Goal: Entertainment & Leisure: Browse casually

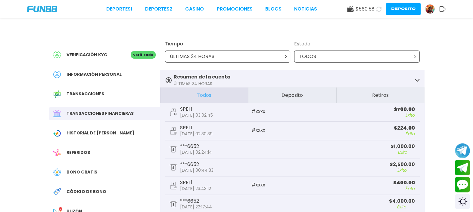
click at [376, 10] on icon at bounding box center [378, 8] width 5 height 5
click at [193, 9] on link "CASINO" at bounding box center [194, 8] width 19 height 7
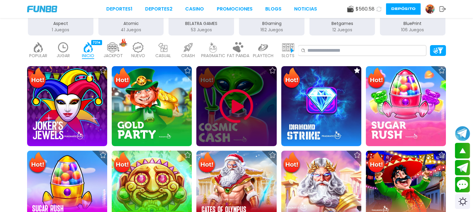
scroll to position [113, 0]
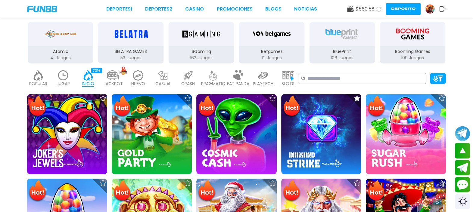
click at [65, 75] on img at bounding box center [63, 75] width 12 height 11
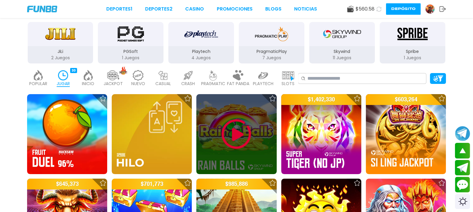
click at [248, 129] on img at bounding box center [236, 134] width 36 height 36
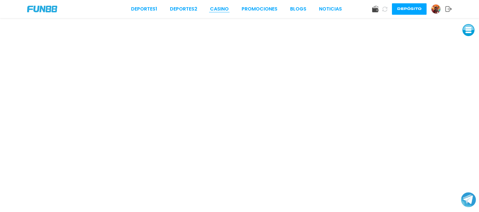
click at [223, 9] on link "CASINO" at bounding box center [219, 8] width 19 height 7
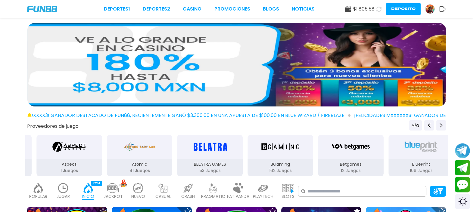
click at [399, 10] on button "Depósito" at bounding box center [403, 8] width 35 height 11
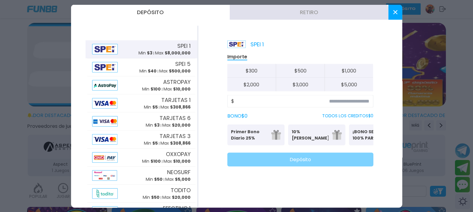
click at [306, 10] on button "Retiro" at bounding box center [309, 12] width 159 height 15
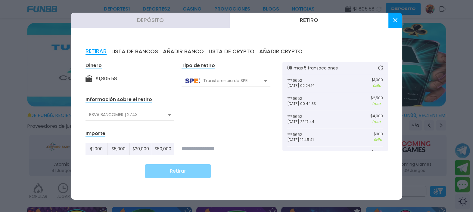
click at [170, 115] on use at bounding box center [170, 115] width 4 height 2
click at [117, 140] on div "NU MEXICO | 6652" at bounding box center [130, 139] width 89 height 11
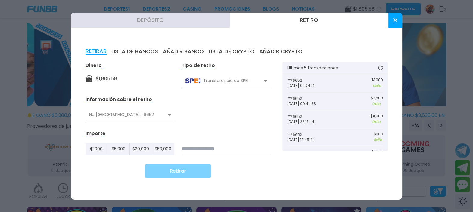
click at [241, 149] on input at bounding box center [226, 149] width 89 height 12
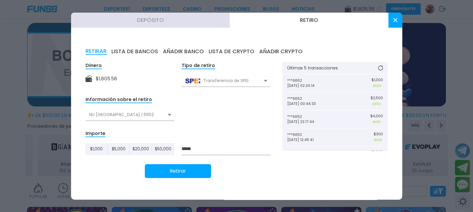
type input "*****"
click at [188, 169] on button "Retirar" at bounding box center [178, 171] width 66 height 14
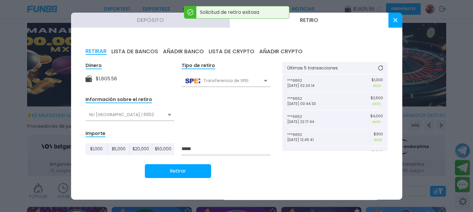
click at [394, 19] on use at bounding box center [395, 20] width 4 height 4
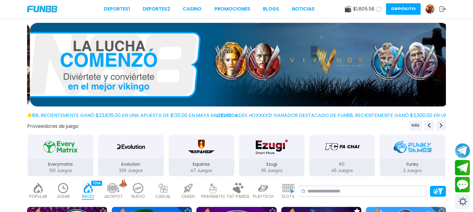
click at [397, 10] on button "Depósito" at bounding box center [403, 8] width 35 height 11
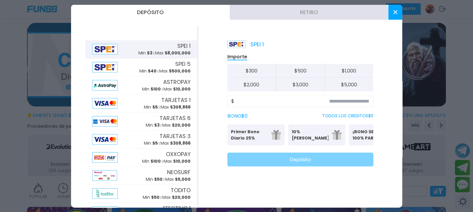
click at [312, 11] on button "Retiro" at bounding box center [309, 12] width 159 height 15
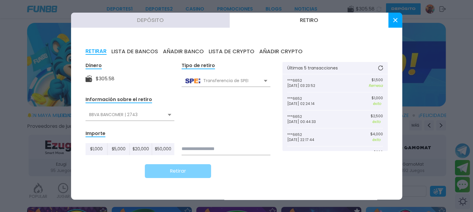
click at [394, 22] on icon at bounding box center [395, 20] width 4 height 4
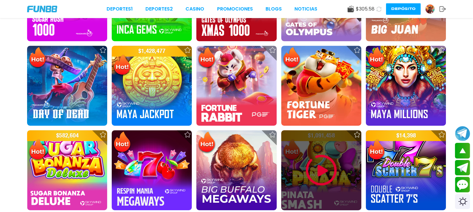
scroll to position [376, 0]
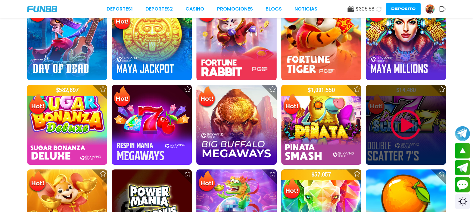
click at [396, 120] on img at bounding box center [406, 125] width 36 height 36
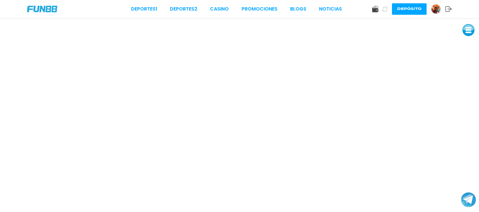
click at [438, 7] on img at bounding box center [435, 9] width 9 height 9
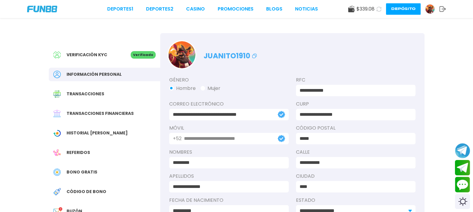
click at [79, 170] on span "Bono Gratis" at bounding box center [82, 172] width 31 height 6
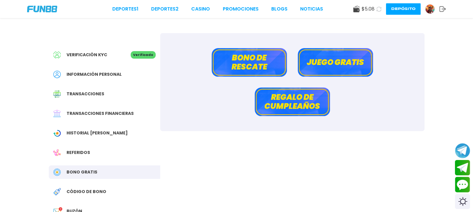
click at [260, 65] on button "Bono de rescate" at bounding box center [249, 62] width 75 height 29
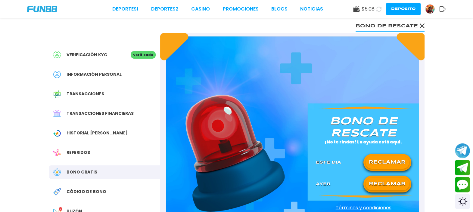
click at [388, 167] on button "RECLAMAR" at bounding box center [387, 162] width 44 height 13
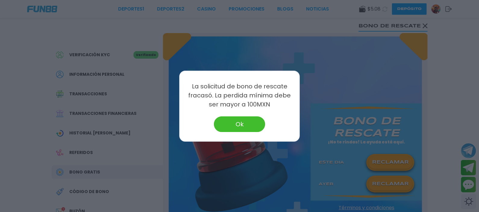
click at [226, 124] on button "Ok" at bounding box center [239, 125] width 51 height 16
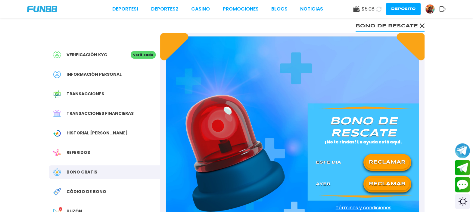
click at [201, 11] on link "CASINO" at bounding box center [200, 8] width 19 height 7
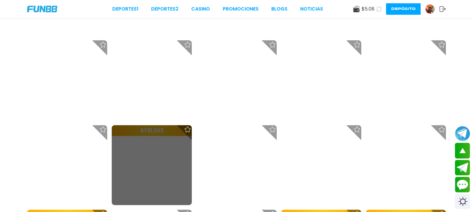
scroll to position [263, 0]
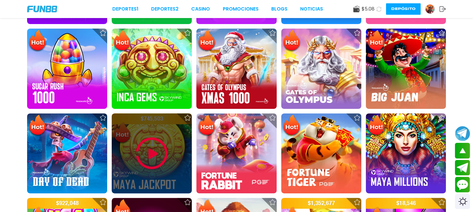
click at [159, 149] on img at bounding box center [152, 153] width 36 height 36
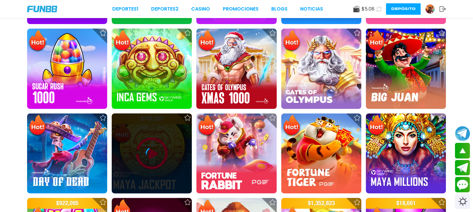
drag, startPoint x: 158, startPoint y: 164, endPoint x: 286, endPoint y: 92, distance: 147.2
click at [159, 161] on div at bounding box center [152, 154] width 80 height 80
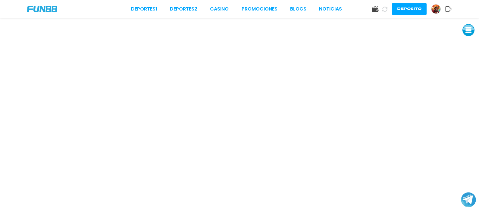
click at [218, 10] on link "CASINO" at bounding box center [219, 8] width 19 height 7
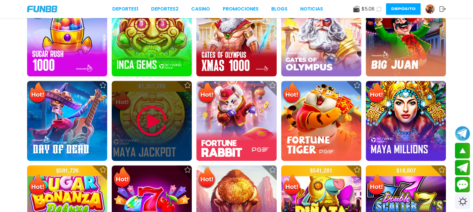
scroll to position [376, 0]
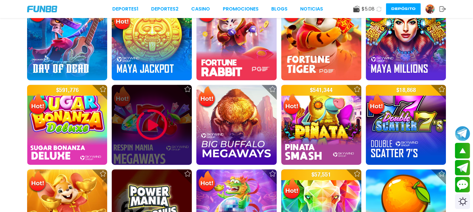
click at [153, 153] on div at bounding box center [152, 125] width 80 height 80
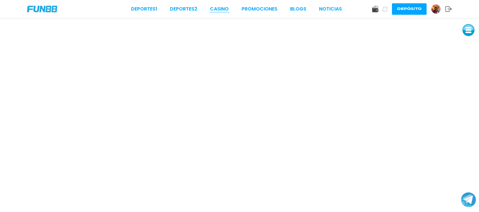
click at [220, 8] on link "CASINO" at bounding box center [219, 8] width 19 height 7
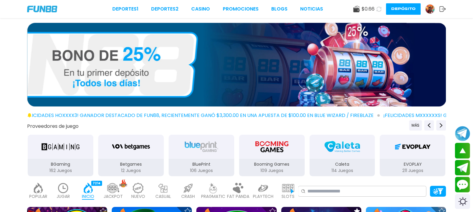
click at [379, 9] on icon at bounding box center [378, 9] width 5 height 5
click at [378, 9] on icon at bounding box center [379, 9] width 7 height 7
click at [378, 9] on icon at bounding box center [378, 8] width 5 height 5
drag, startPoint x: 378, startPoint y: 10, endPoint x: 376, endPoint y: 13, distance: 3.5
click at [377, 12] on button at bounding box center [378, 8] width 11 height 11
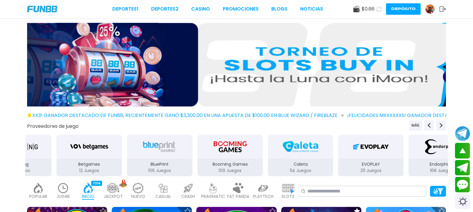
click at [359, 9] on div "$ 0.66" at bounding box center [363, 8] width 21 height 7
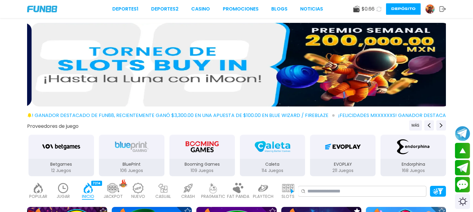
drag, startPoint x: 356, startPoint y: 8, endPoint x: 348, endPoint y: 7, distance: 7.9
click at [354, 9] on use at bounding box center [356, 9] width 6 height 7
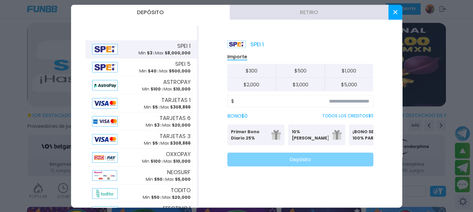
click at [395, 8] on button at bounding box center [395, 12] width 14 height 15
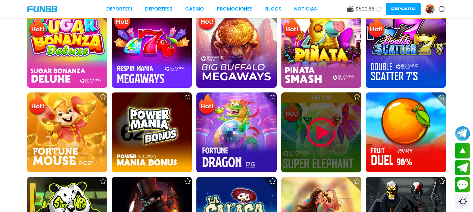
scroll to position [452, 0]
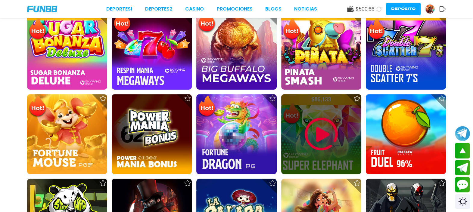
click at [316, 126] on img at bounding box center [321, 134] width 36 height 36
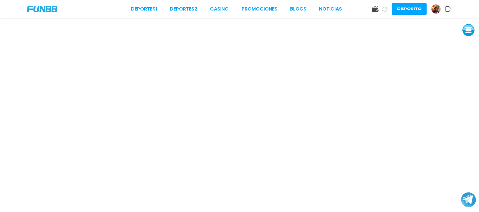
click at [406, 3] on button "Depósito" at bounding box center [409, 8] width 35 height 11
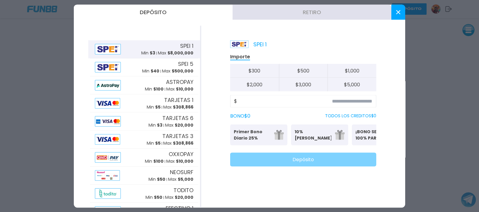
click at [339, 13] on button "Retiro" at bounding box center [311, 12] width 159 height 15
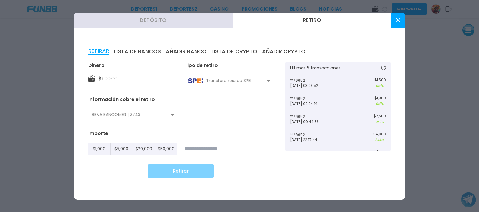
click at [170, 116] on div "BBVA BANCOMER | 2743" at bounding box center [132, 114] width 89 height 11
click at [140, 138] on div "NU MEXICO | 6652" at bounding box center [132, 139] width 89 height 11
click at [223, 150] on input at bounding box center [228, 149] width 89 height 12
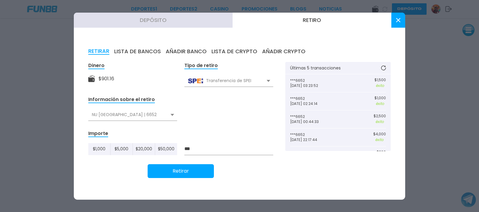
type input "***"
click at [189, 173] on button "Retirar" at bounding box center [181, 171] width 66 height 14
click at [396, 18] on icon at bounding box center [398, 20] width 4 height 4
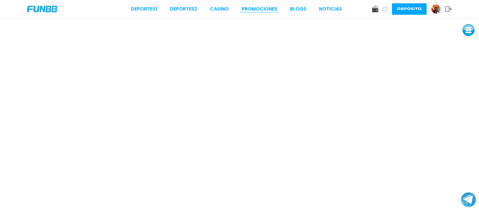
click at [257, 7] on link "Promociones" at bounding box center [259, 8] width 36 height 7
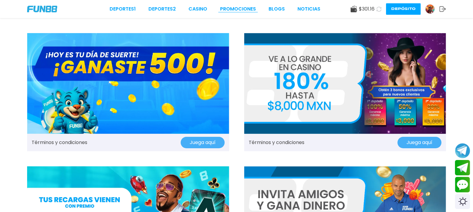
click at [227, 11] on link "Promociones" at bounding box center [238, 8] width 36 height 7
click at [204, 9] on link "CASINO" at bounding box center [197, 8] width 19 height 7
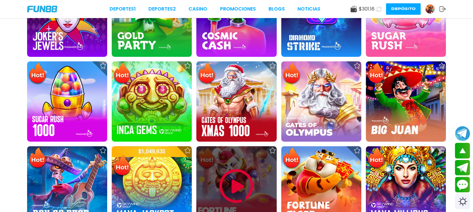
scroll to position [188, 0]
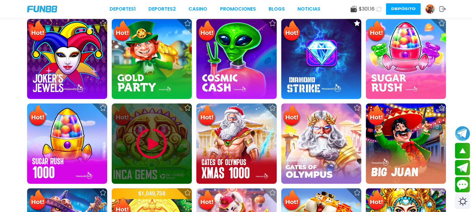
click at [159, 138] on img at bounding box center [152, 144] width 36 height 36
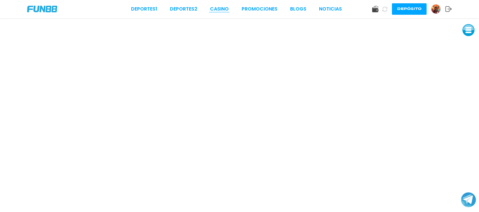
click at [215, 6] on link "CASINO" at bounding box center [219, 8] width 19 height 7
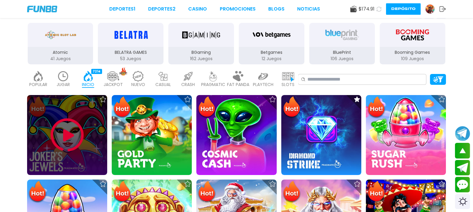
scroll to position [113, 0]
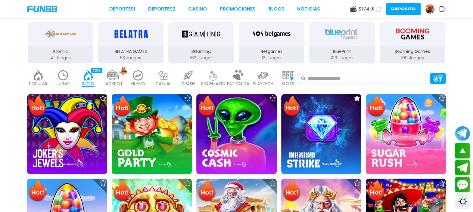
click at [41, 83] on p "POPULAR" at bounding box center [38, 84] width 18 height 6
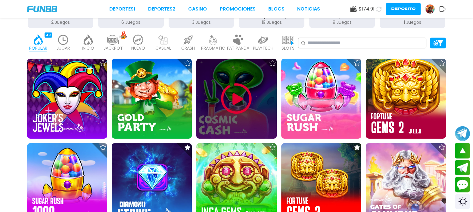
scroll to position [188, 0]
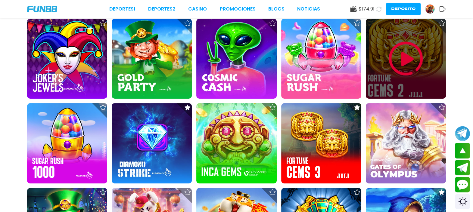
click at [411, 68] on img at bounding box center [406, 59] width 36 height 36
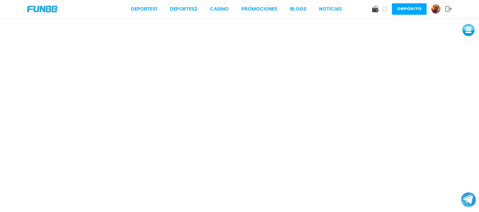
click at [210, 8] on div "Deportes 1 Deportes 2 CASINO Promociones BLOGS NOTICIAS" at bounding box center [236, 8] width 211 height 7
click at [224, 10] on link "CASINO" at bounding box center [219, 8] width 19 height 7
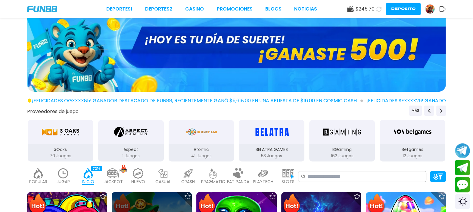
scroll to position [75, 0]
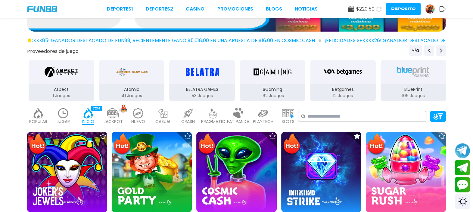
click at [67, 114] on img at bounding box center [63, 113] width 12 height 11
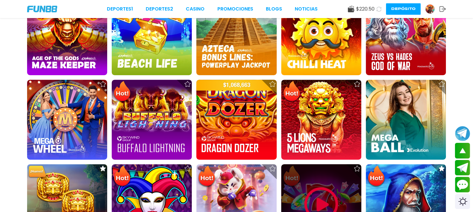
scroll to position [301, 0]
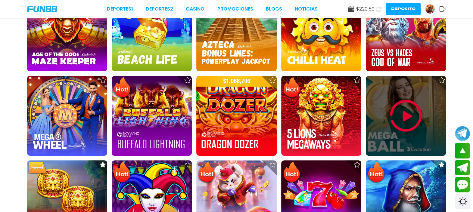
click at [408, 123] on img at bounding box center [406, 116] width 36 height 36
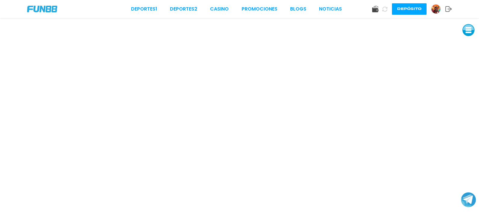
click at [437, 7] on img at bounding box center [435, 9] width 9 height 9
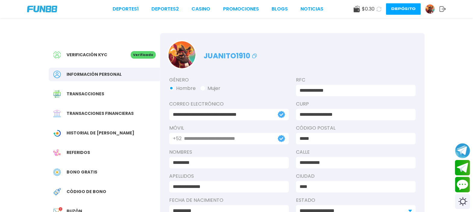
click at [54, 173] on img at bounding box center [57, 173] width 8 height 8
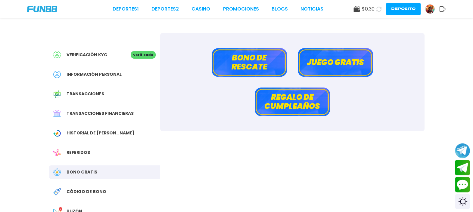
click at [271, 70] on button "Bono de rescate" at bounding box center [249, 62] width 75 height 29
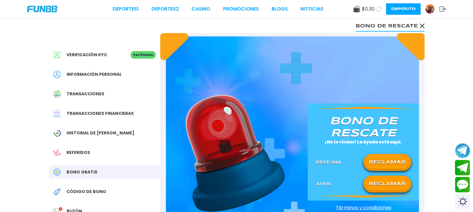
click at [387, 164] on button "RECLAMAR" at bounding box center [387, 162] width 44 height 13
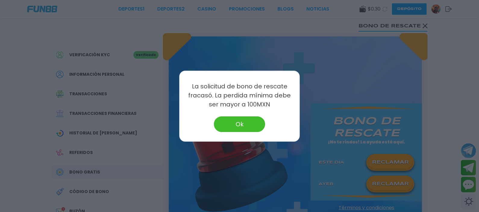
click at [207, 123] on div "Ok" at bounding box center [239, 125] width 107 height 16
click at [229, 124] on button "Ok" at bounding box center [239, 125] width 51 height 16
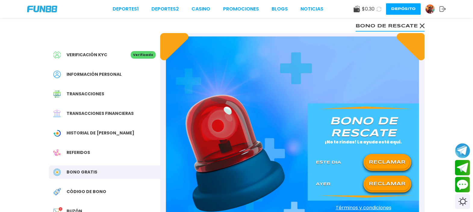
click at [388, 186] on button "RECLAMAR" at bounding box center [387, 184] width 44 height 13
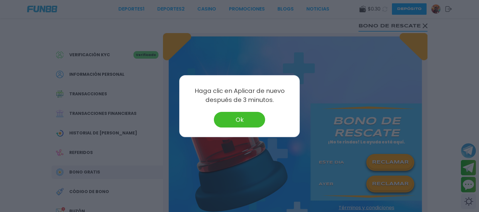
click at [239, 117] on button "Ok" at bounding box center [239, 120] width 51 height 16
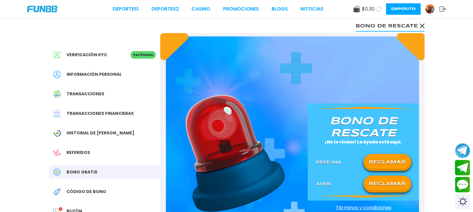
click at [382, 189] on button "RECLAMAR" at bounding box center [387, 184] width 44 height 13
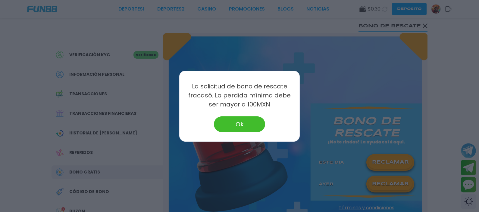
click at [382, 189] on div at bounding box center [239, 106] width 479 height 212
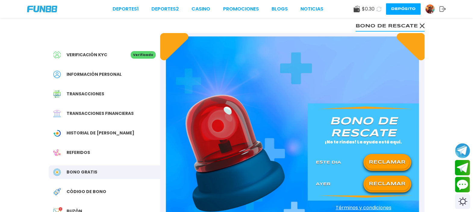
click at [382, 189] on button "RECLAMAR" at bounding box center [387, 184] width 44 height 13
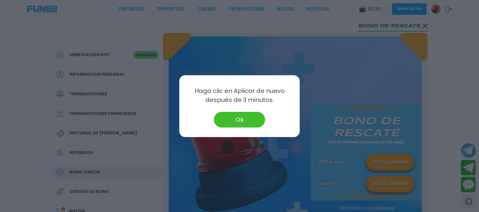
click at [254, 130] on div "Haga clic en Aplicar de nuevo después de 3 minutos. Ok" at bounding box center [239, 106] width 120 height 62
click at [238, 122] on button "Ok" at bounding box center [239, 120] width 51 height 16
